Goal: Task Accomplishment & Management: Complete application form

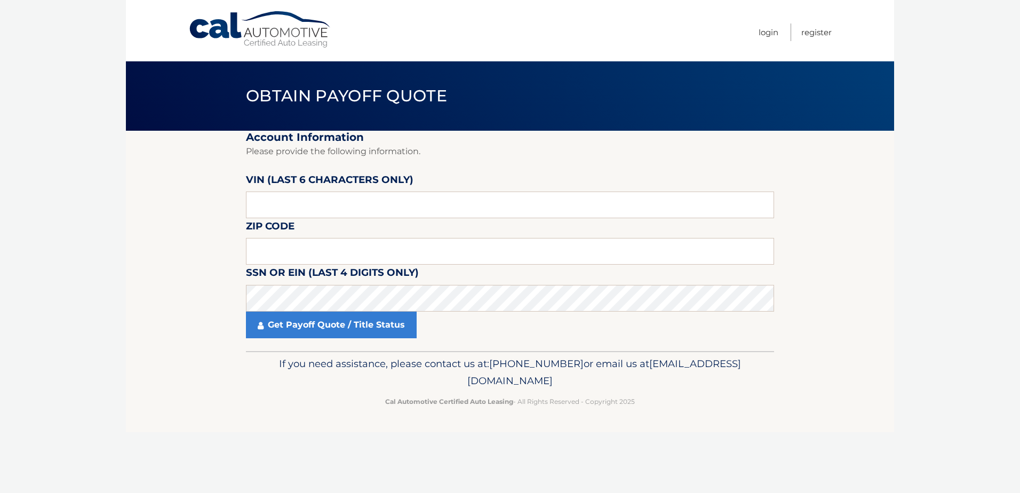
click at [318, 191] on label "VIN (last 6 characters only)" at bounding box center [330, 182] width 168 height 20
click at [309, 207] on input "text" at bounding box center [510, 205] width 528 height 27
type input "539700"
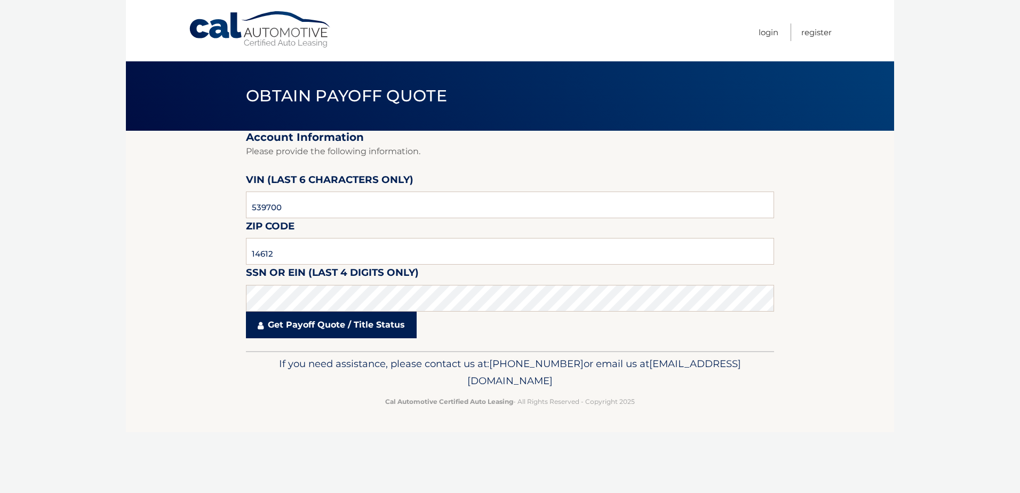
click at [320, 327] on link "Get Payoff Quote / Title Status" at bounding box center [331, 325] width 171 height 27
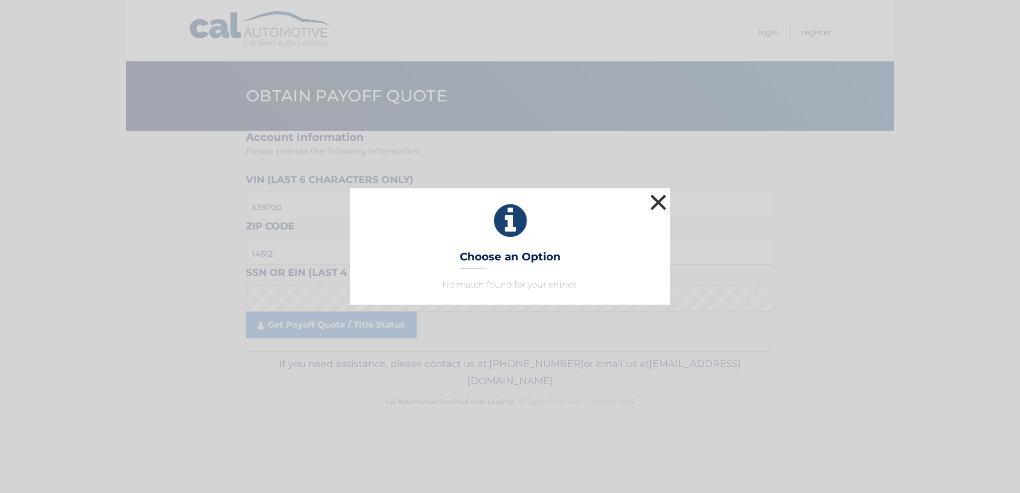
click at [660, 199] on button "×" at bounding box center [658, 202] width 21 height 21
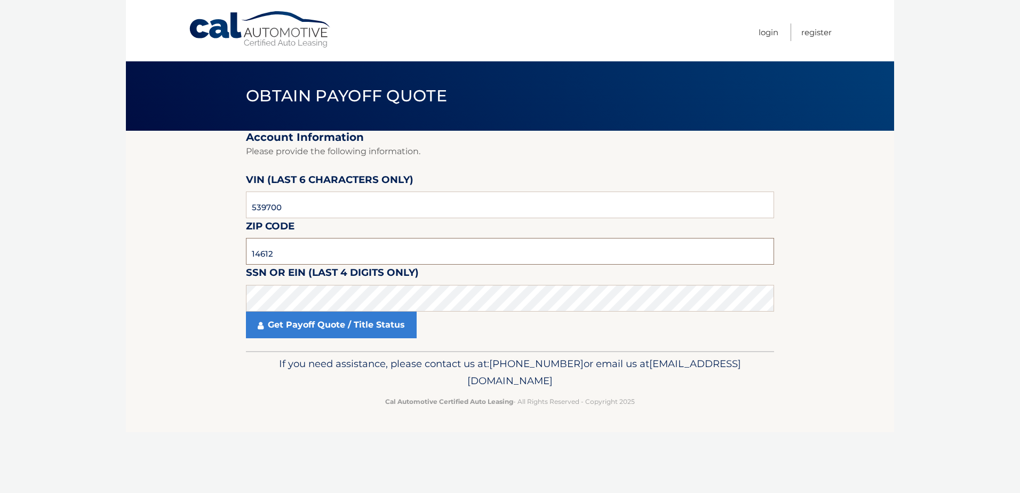
click at [294, 251] on input "14612" at bounding box center [510, 251] width 528 height 27
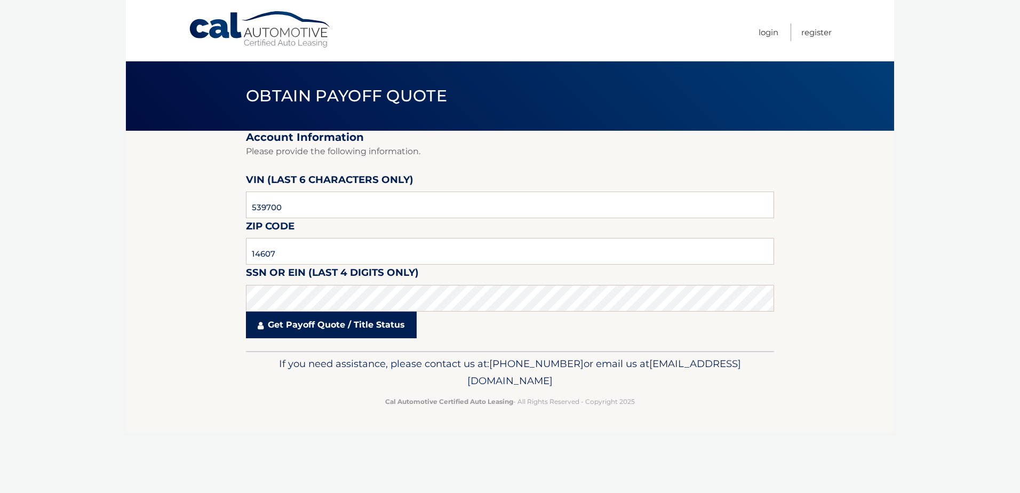
click at [314, 328] on link "Get Payoff Quote / Title Status" at bounding box center [331, 325] width 171 height 27
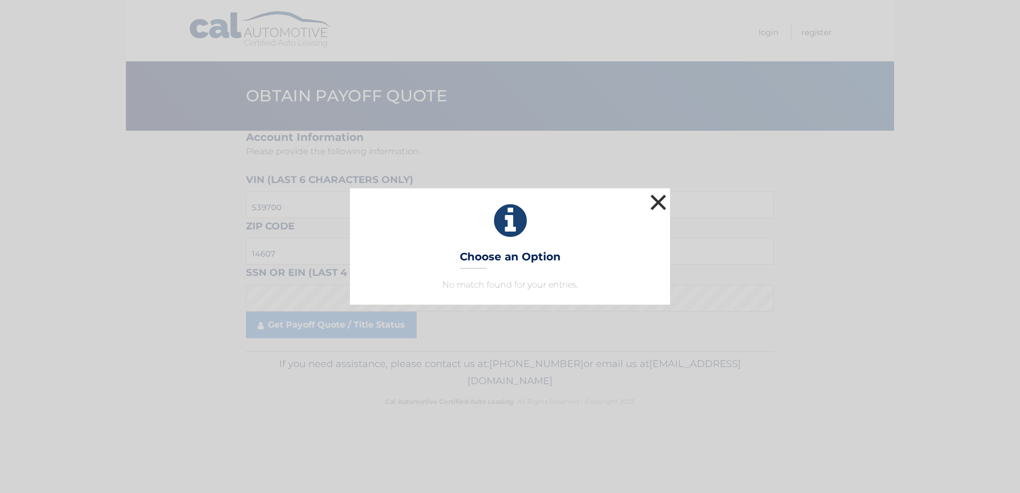
click at [661, 202] on button "×" at bounding box center [658, 202] width 21 height 21
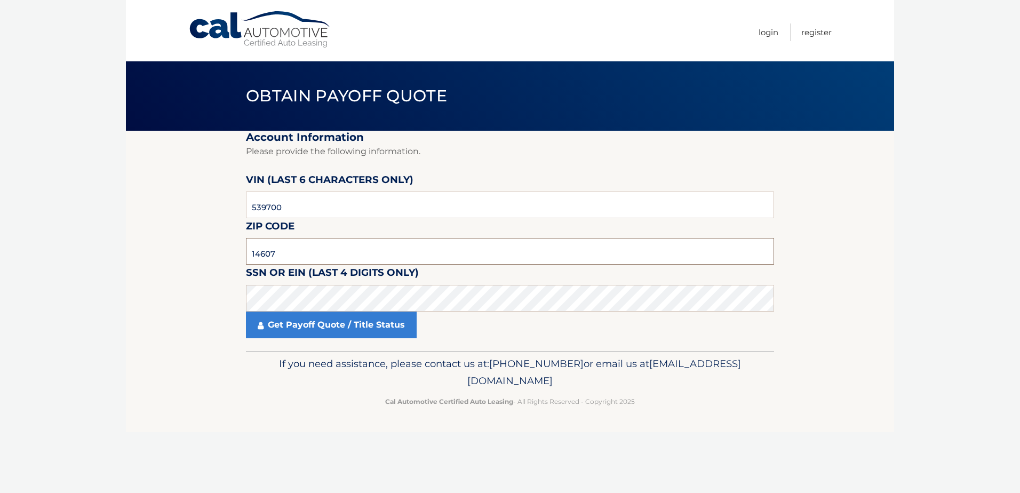
click at [367, 255] on input "14607" at bounding box center [510, 251] width 528 height 27
click at [251, 255] on input "14612" at bounding box center [510, 251] width 528 height 27
type input "14612"
click at [252, 204] on input "539700" at bounding box center [510, 205] width 528 height 27
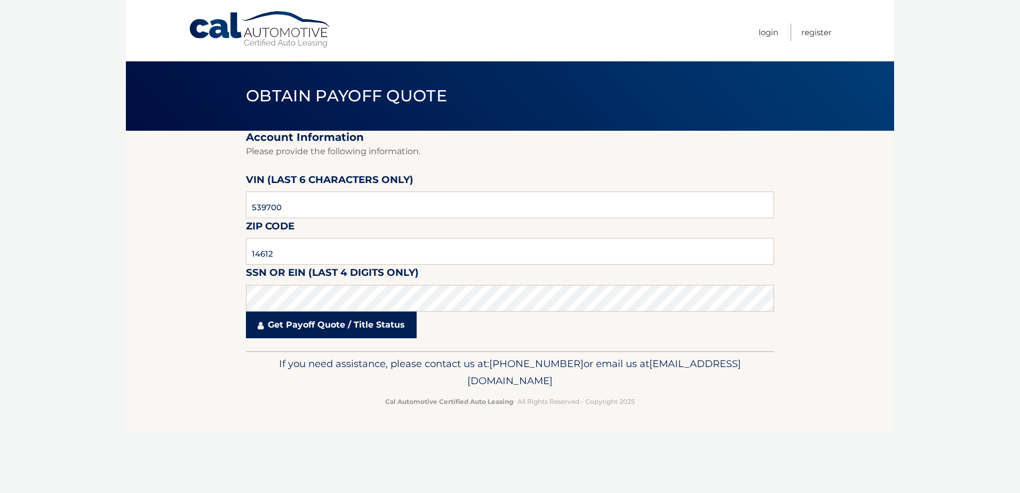
click at [274, 323] on link "Get Payoff Quote / Title Status" at bounding box center [331, 325] width 171 height 27
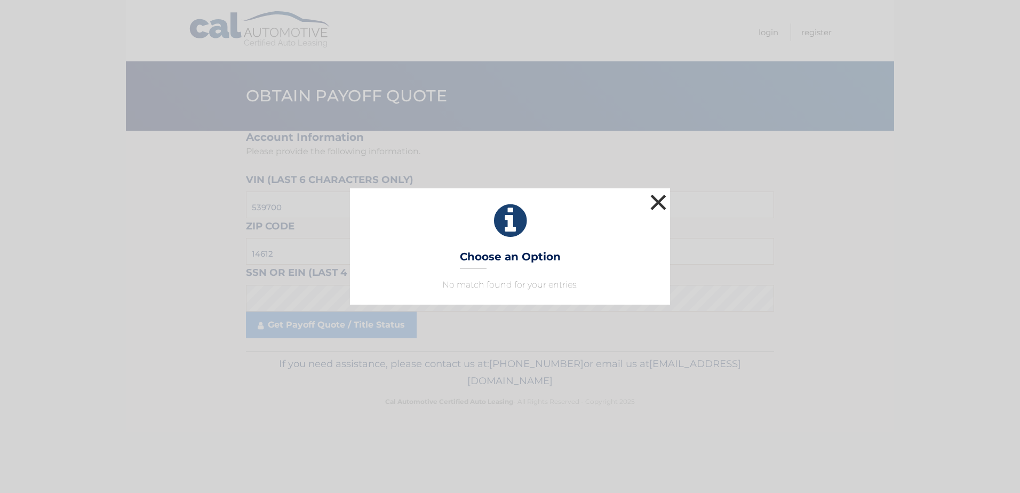
click at [658, 201] on button "×" at bounding box center [658, 202] width 21 height 21
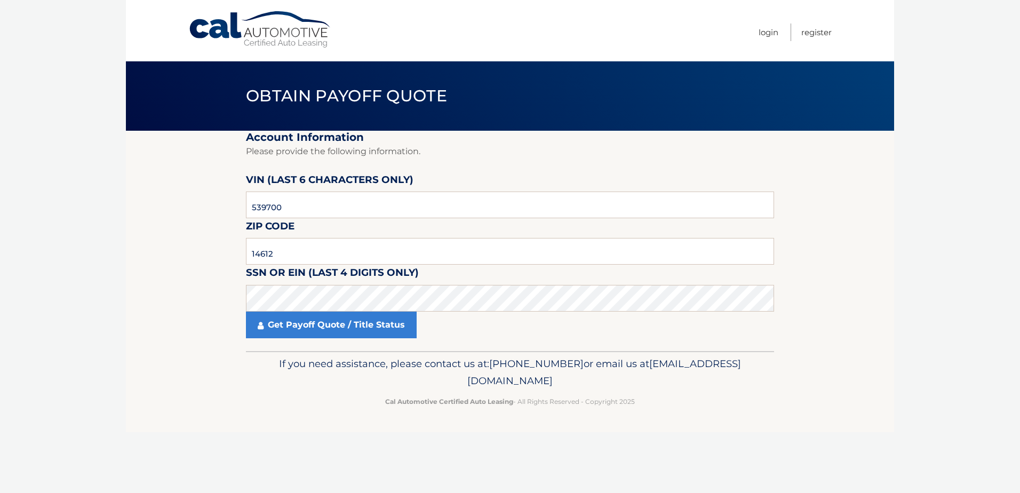
click at [268, 27] on link "Cal Automotive" at bounding box center [260, 30] width 144 height 38
click at [311, 195] on input "text" at bounding box center [510, 205] width 528 height 27
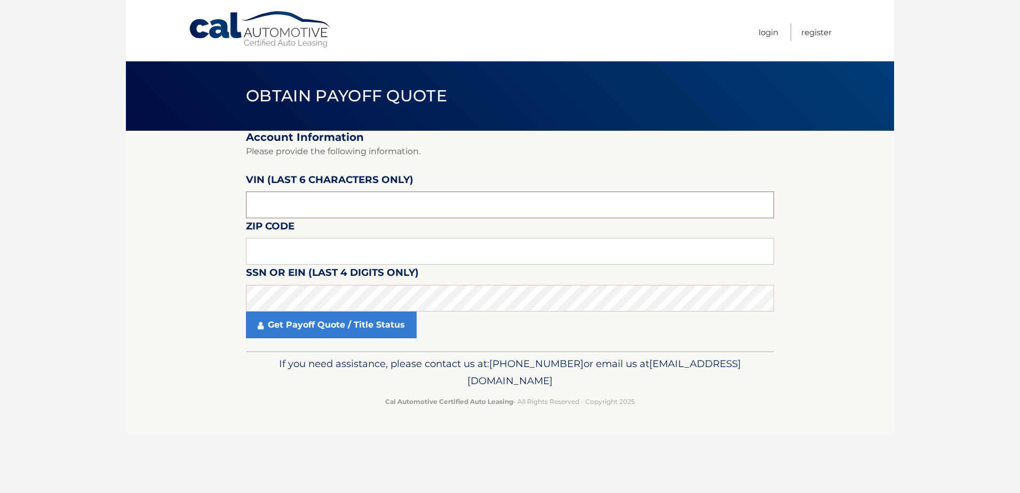
click at [311, 195] on input "text" at bounding box center [510, 205] width 528 height 27
type input "539700"
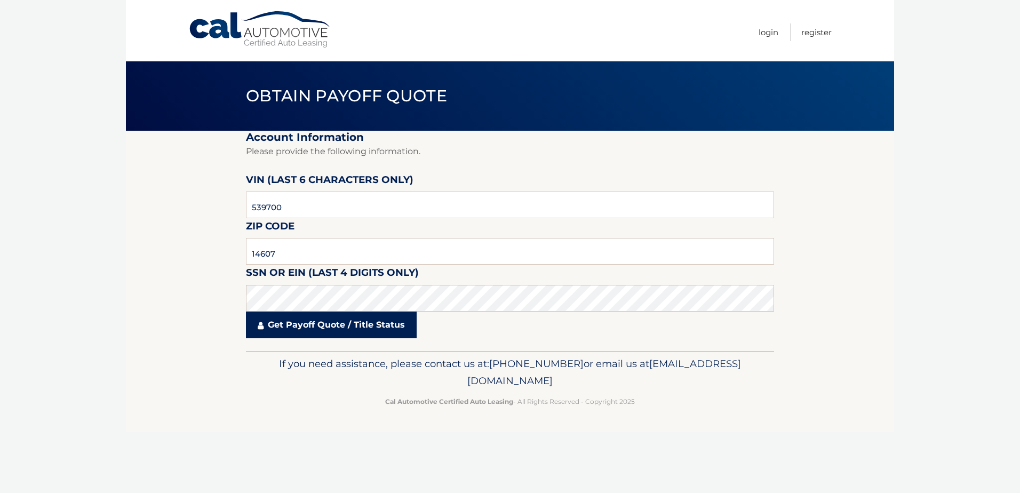
click at [315, 334] on link "Get Payoff Quote / Title Status" at bounding box center [331, 325] width 171 height 27
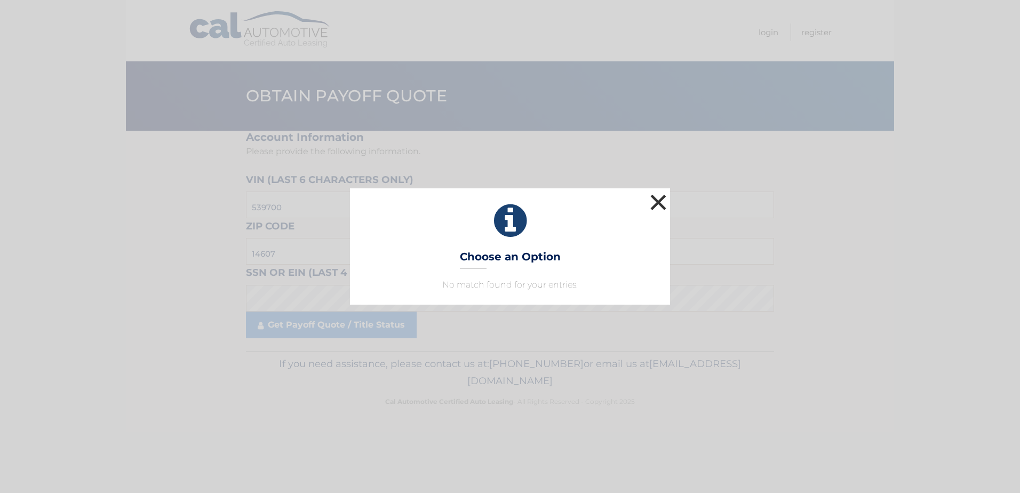
click at [662, 193] on button "×" at bounding box center [658, 202] width 21 height 21
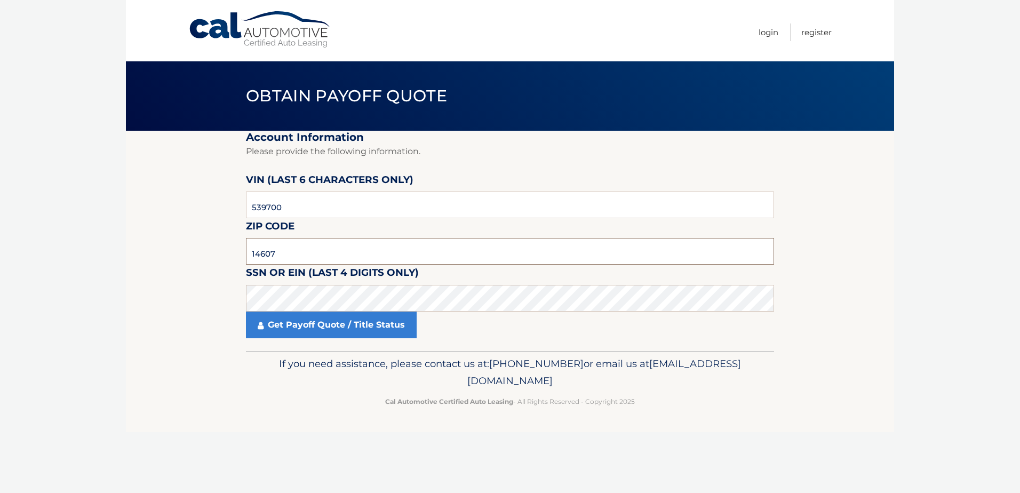
click at [285, 249] on input "14607" at bounding box center [510, 251] width 528 height 27
click at [341, 255] on input "14607" at bounding box center [510, 251] width 528 height 27
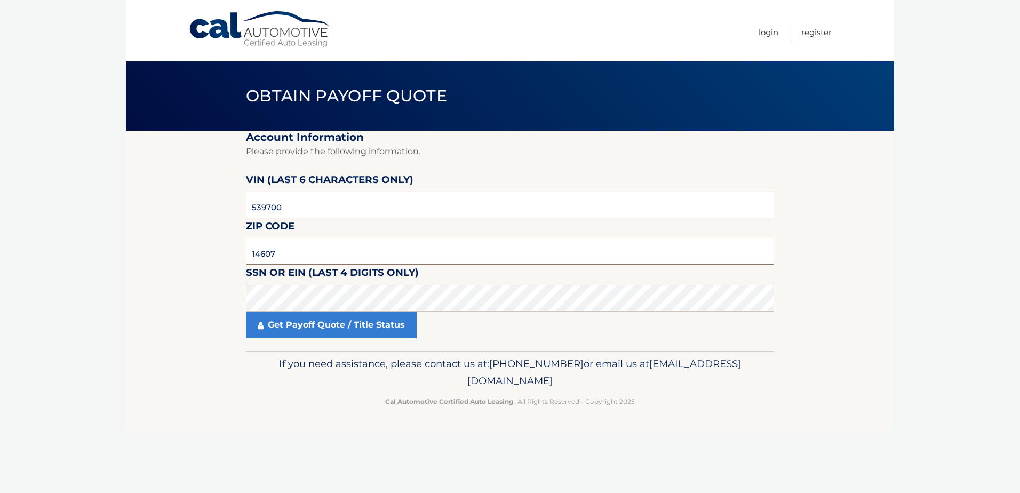
click at [341, 255] on input "14607" at bounding box center [510, 251] width 528 height 27
type input "14612"
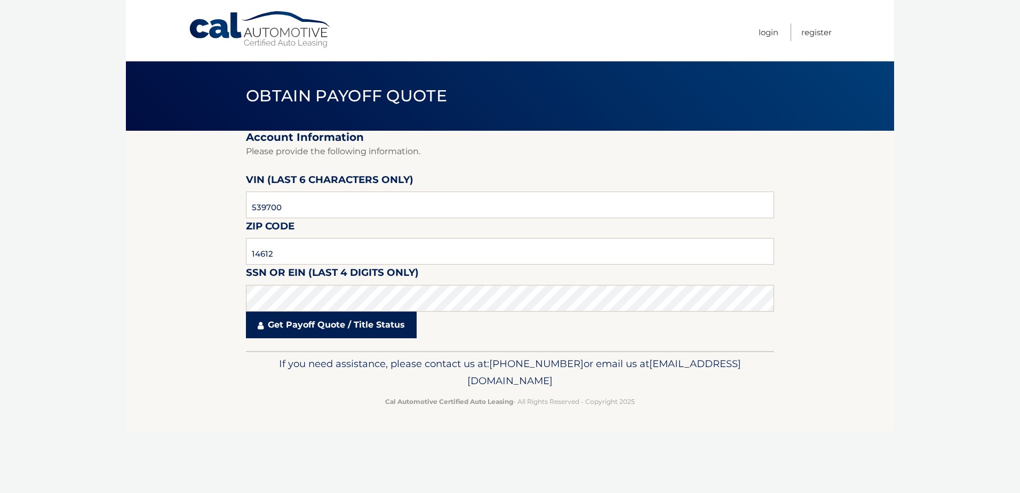
click at [331, 322] on link "Get Payoff Quote / Title Status" at bounding box center [331, 325] width 171 height 27
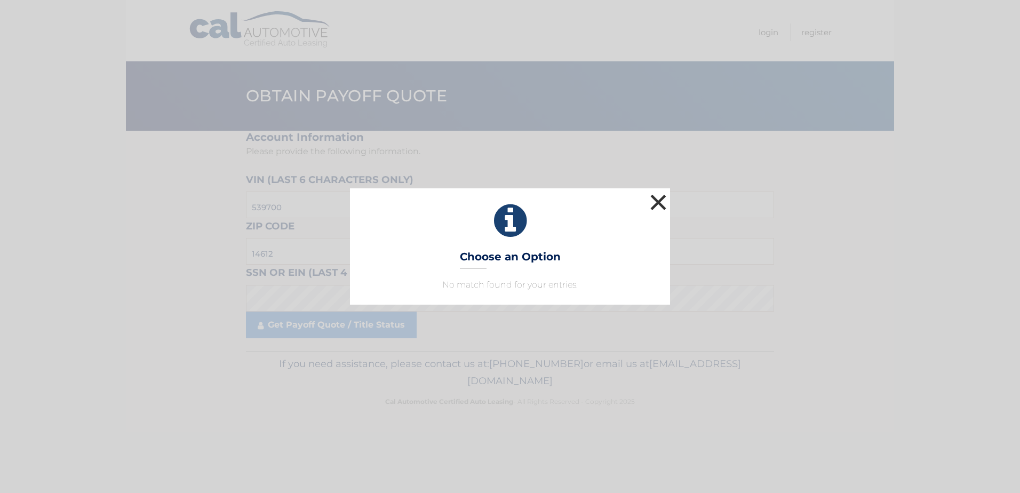
click at [663, 197] on button "×" at bounding box center [658, 202] width 21 height 21
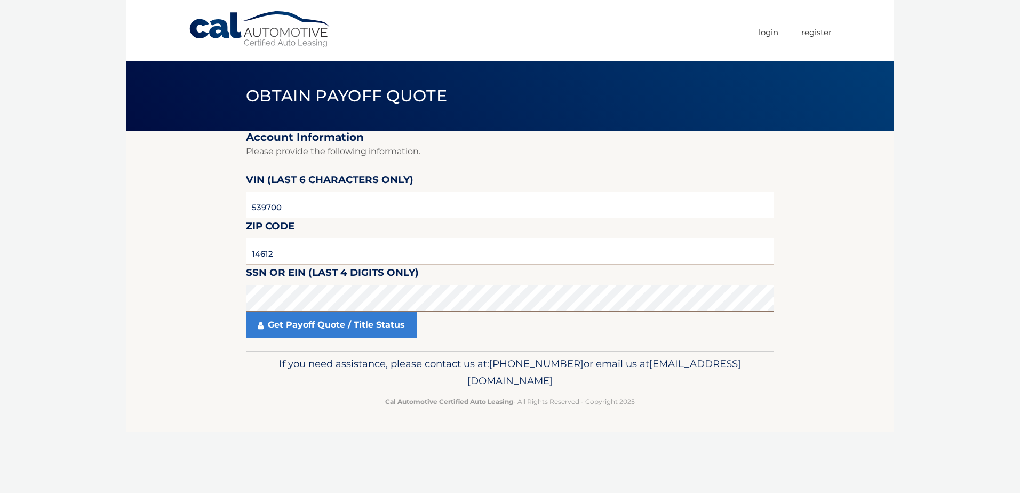
click at [181, 286] on section "Account Information Please provide the following information. VIN (last 6 chara…" at bounding box center [510, 241] width 769 height 220
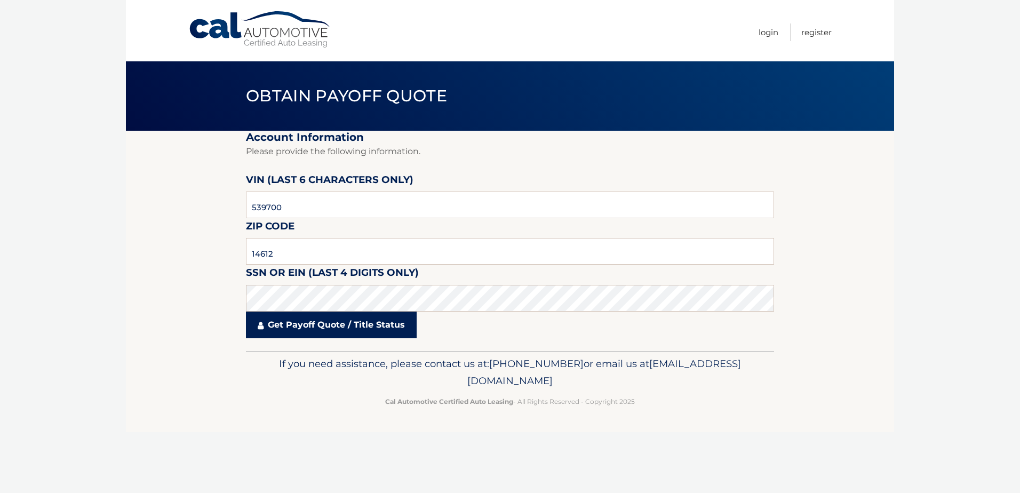
click at [284, 332] on link "Get Payoff Quote / Title Status" at bounding box center [331, 325] width 171 height 27
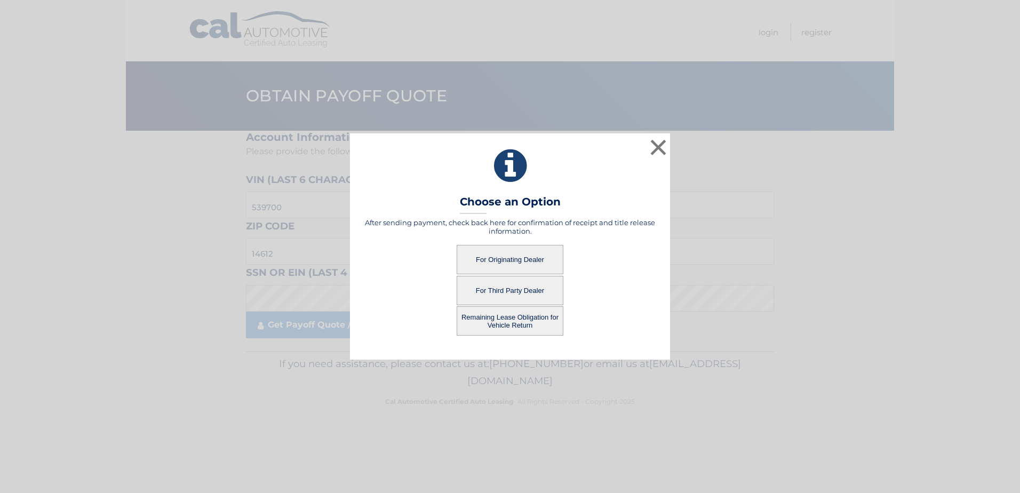
click at [530, 319] on button "Remaining Lease Obligation for Vehicle Return" at bounding box center [510, 320] width 107 height 29
click at [527, 319] on button "Remaining Lease Obligation for Vehicle Return" at bounding box center [510, 320] width 107 height 29
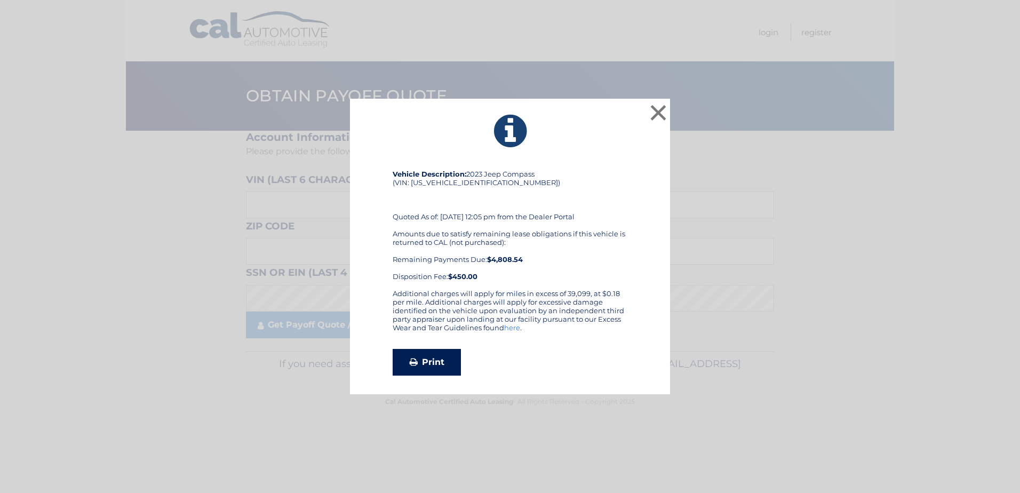
click at [433, 364] on link "Print" at bounding box center [427, 362] width 68 height 27
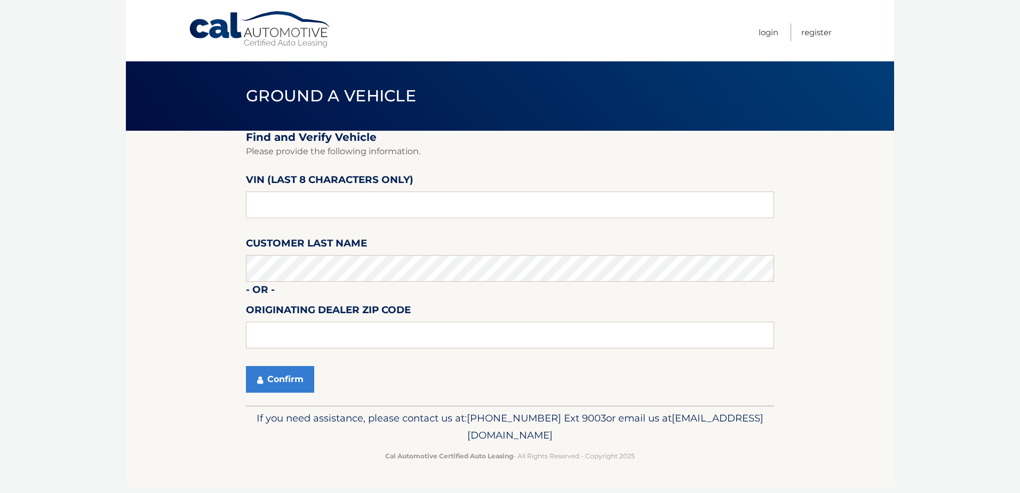
click at [335, 194] on input "text" at bounding box center [510, 205] width 528 height 27
click at [302, 208] on input "text" at bounding box center [510, 205] width 528 height 27
paste input "PT539700"
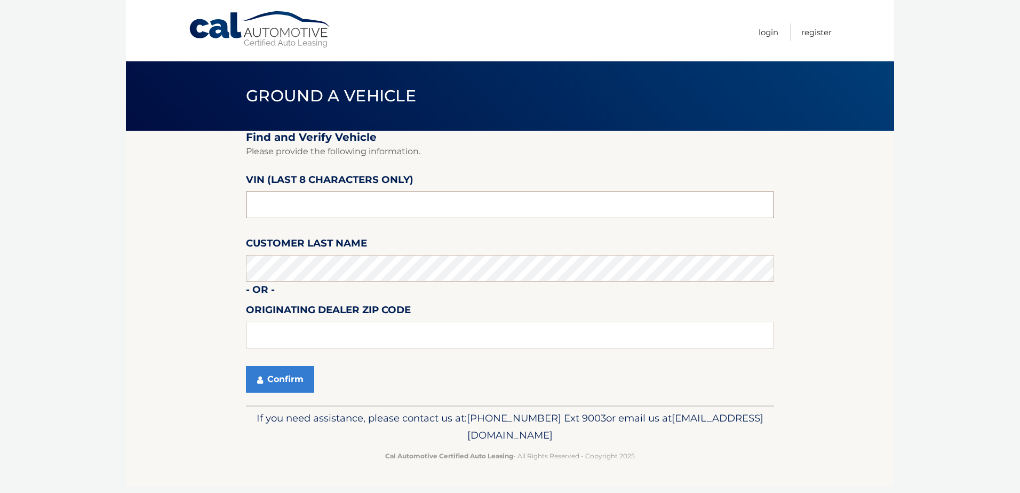
type input "PT539700"
click at [276, 383] on button "Confirm" at bounding box center [280, 379] width 68 height 27
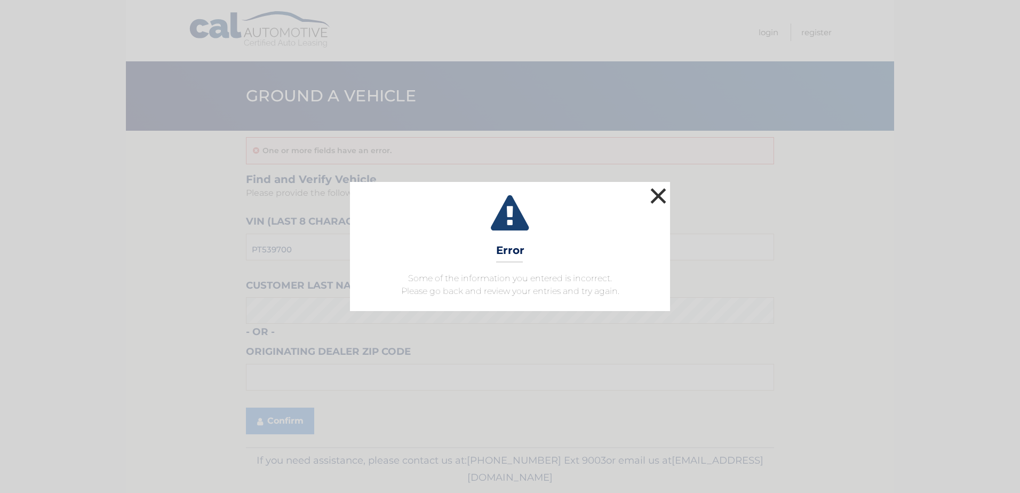
click at [660, 191] on button "×" at bounding box center [658, 195] width 21 height 21
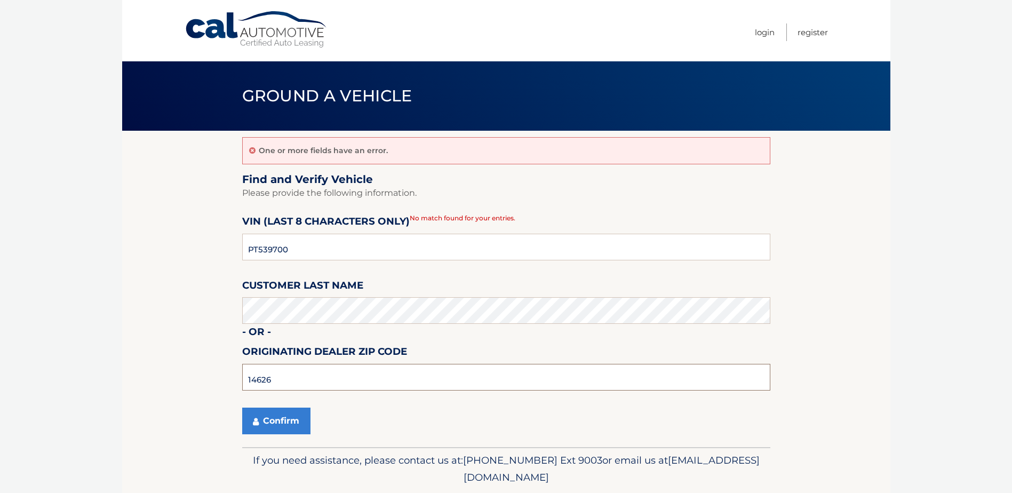
type input "14626"
click at [262, 413] on button "Confirm" at bounding box center [276, 421] width 68 height 27
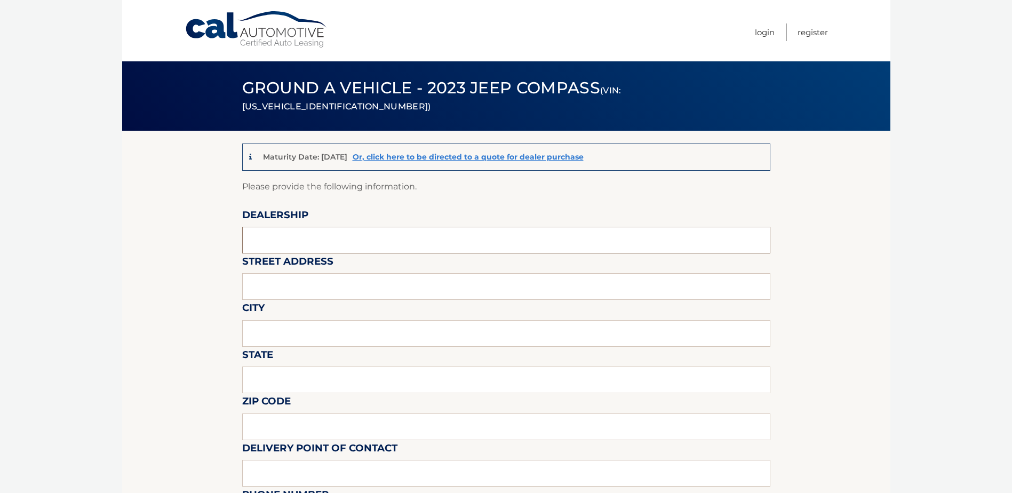
click at [339, 244] on input "text" at bounding box center [506, 240] width 528 height 27
type input "[PERSON_NAME] TOYOTA ROCHESTER"
type input "[STREET_ADDRESS]"
type input "[GEOGRAPHIC_DATA]"
type input "NY"
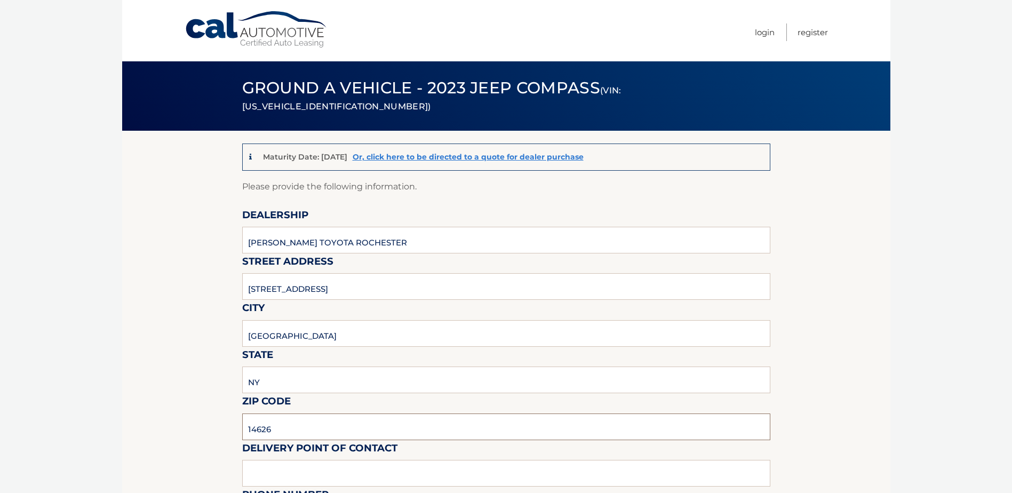
type input "14626"
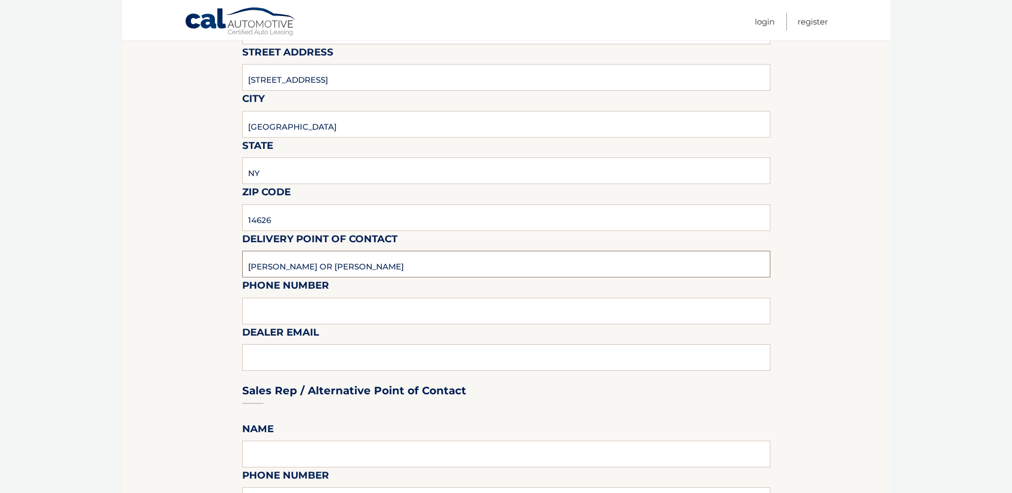
scroll to position [213, 0]
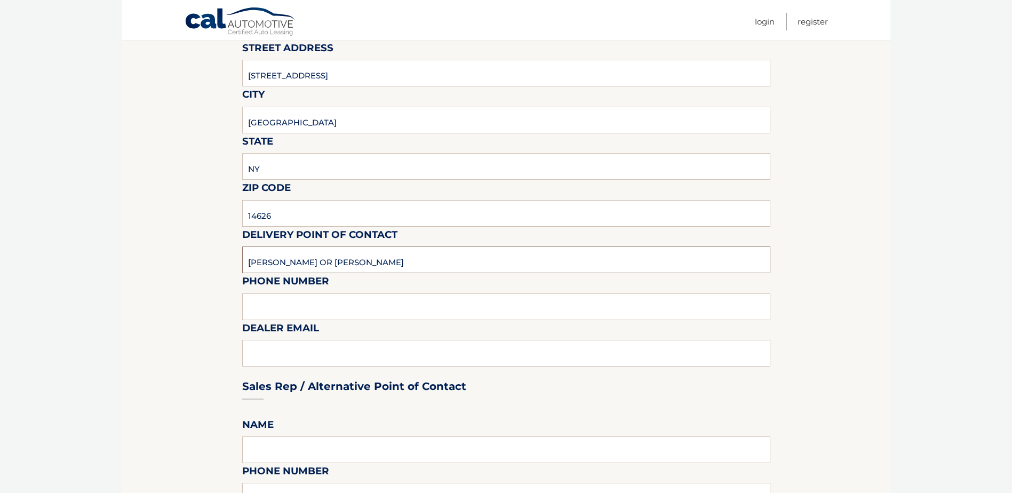
type input "JOHN DIMARTINO OR STEPHANIE ERBACHER"
click at [335, 299] on input "text" at bounding box center [506, 307] width 528 height 27
type input "5852251296"
type input "JDIMARTINO@WESTHERR.COM"
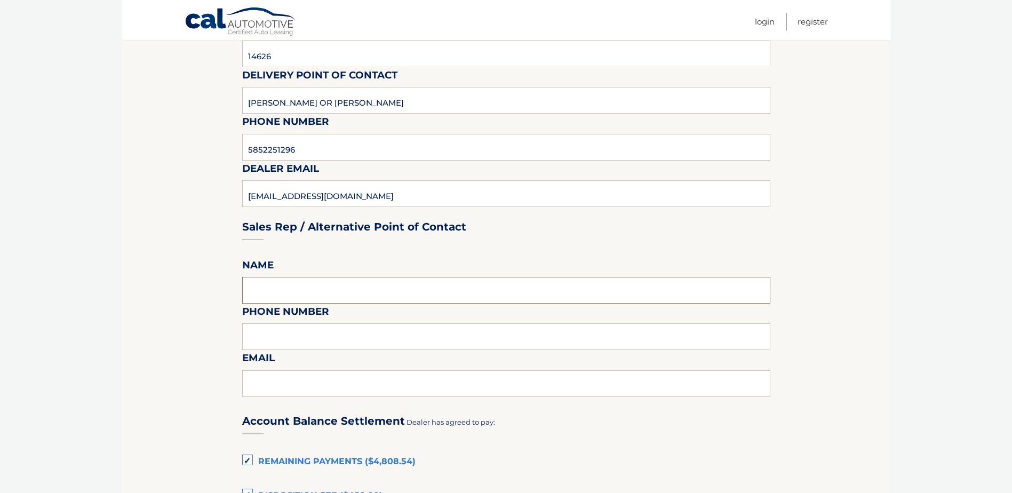
scroll to position [374, 0]
type input "STEPHANIE ERBACHER"
type input "5852251571"
type input "SERBACHER@WESTHERR.COM"
click at [849, 208] on section "Maturity Date: 09/08/2026 Or, click here to be directed to a quote for dealer p…" at bounding box center [506, 341] width 769 height 1169
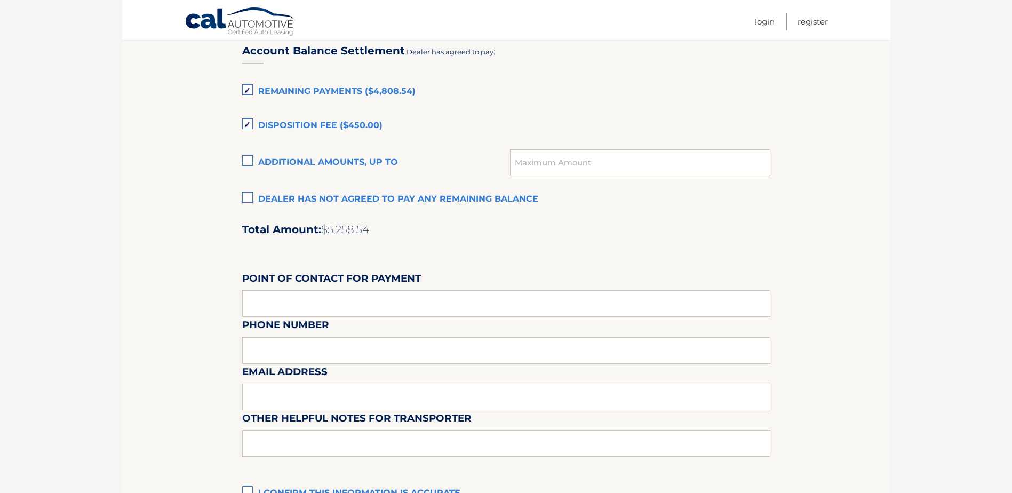
scroll to position [747, 0]
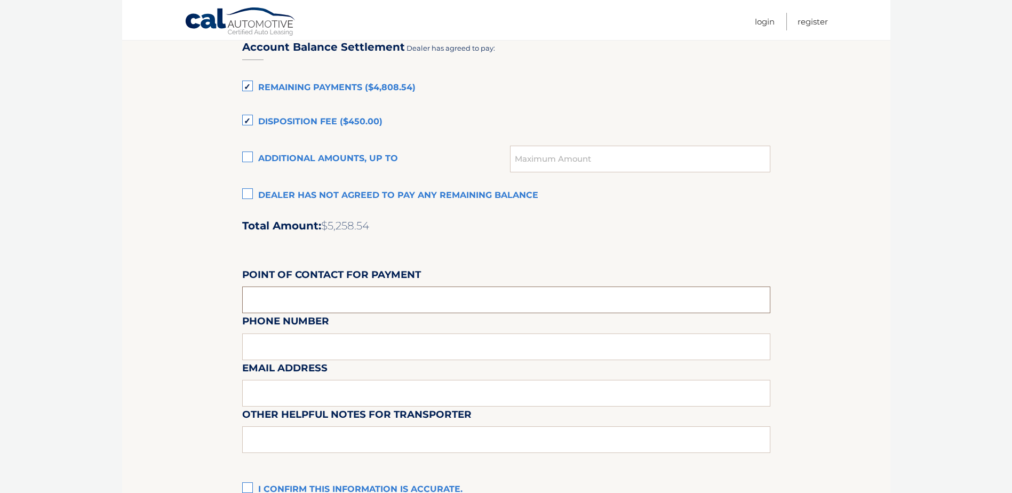
click at [483, 295] on input "text" at bounding box center [506, 300] width 528 height 27
type input "JOHN DIMARTINO"
type input "5852251296"
type input "JDIMARTINO@WESTHERR.COM"
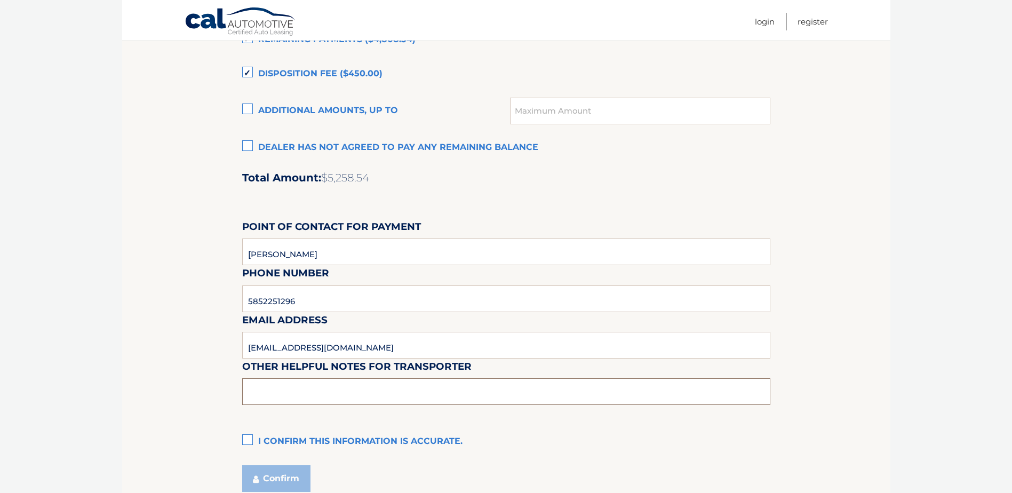
scroll to position [888, 0]
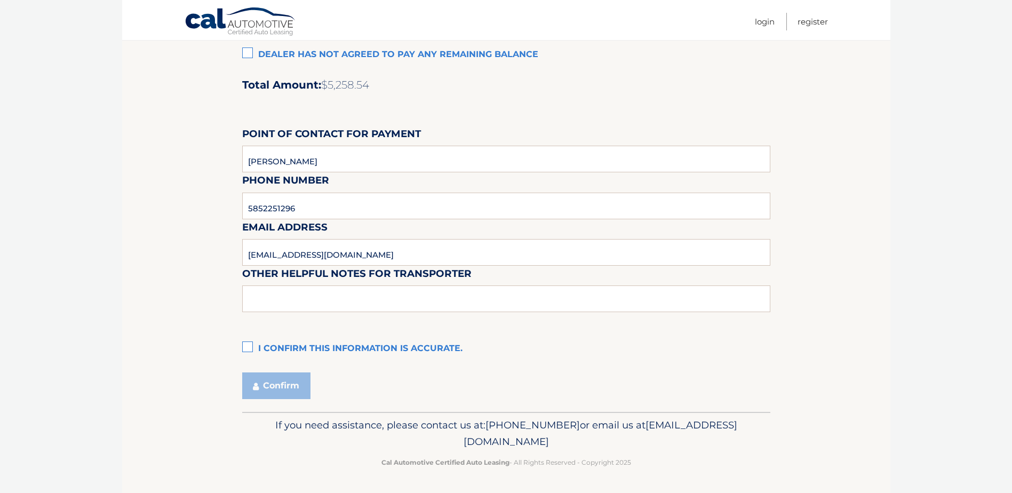
click at [244, 346] on label "I confirm this information is accurate." at bounding box center [506, 348] width 528 height 21
click at [0, 0] on input "I confirm this information is accurate." at bounding box center [0, 0] width 0 height 0
click at [261, 379] on button "Confirm" at bounding box center [276, 386] width 68 height 27
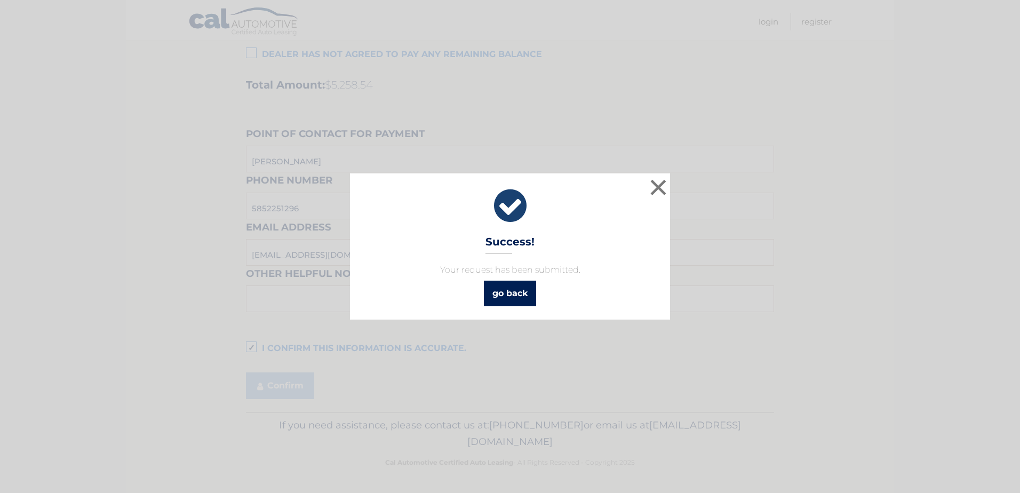
click at [512, 284] on link "go back" at bounding box center [510, 294] width 52 height 26
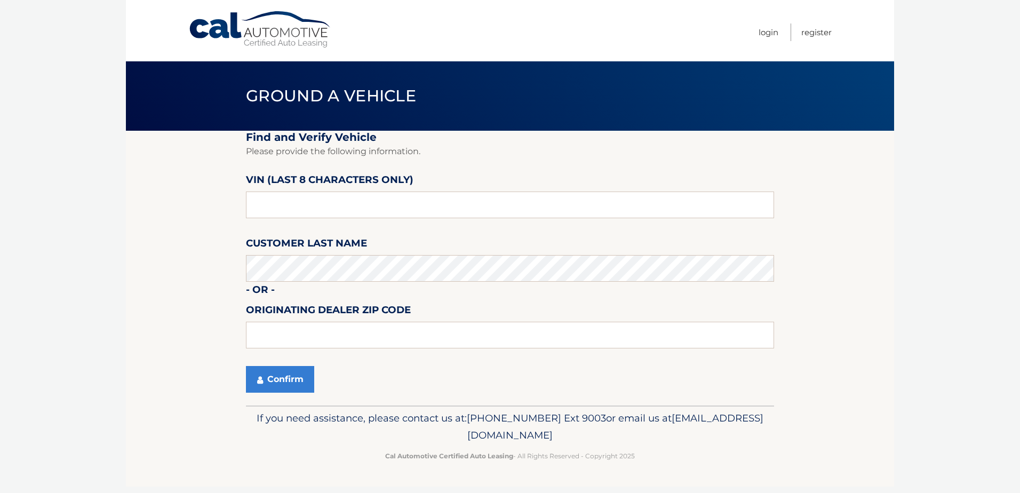
click at [278, 38] on link "Cal Automotive" at bounding box center [260, 30] width 144 height 38
